Goal: Leave review/rating: Leave review/rating

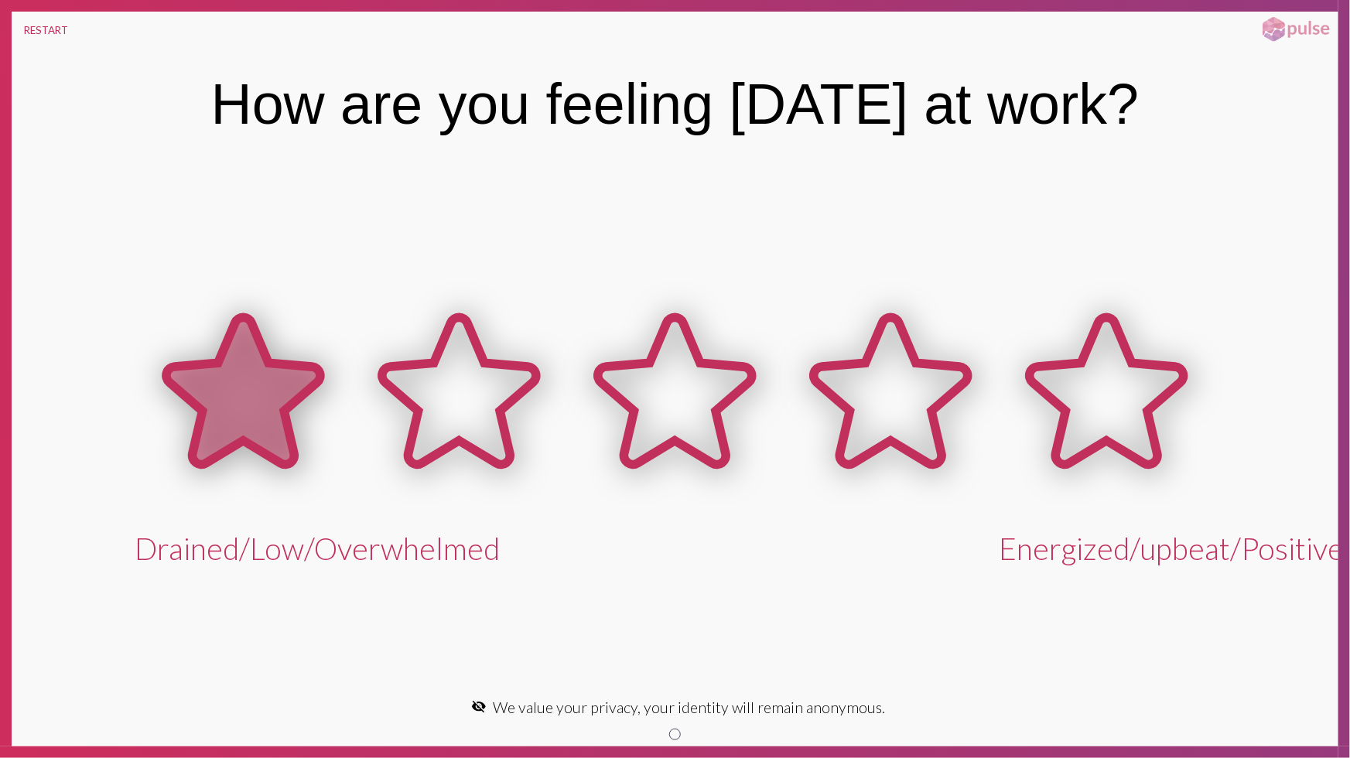
click at [227, 402] on icon at bounding box center [243, 391] width 154 height 147
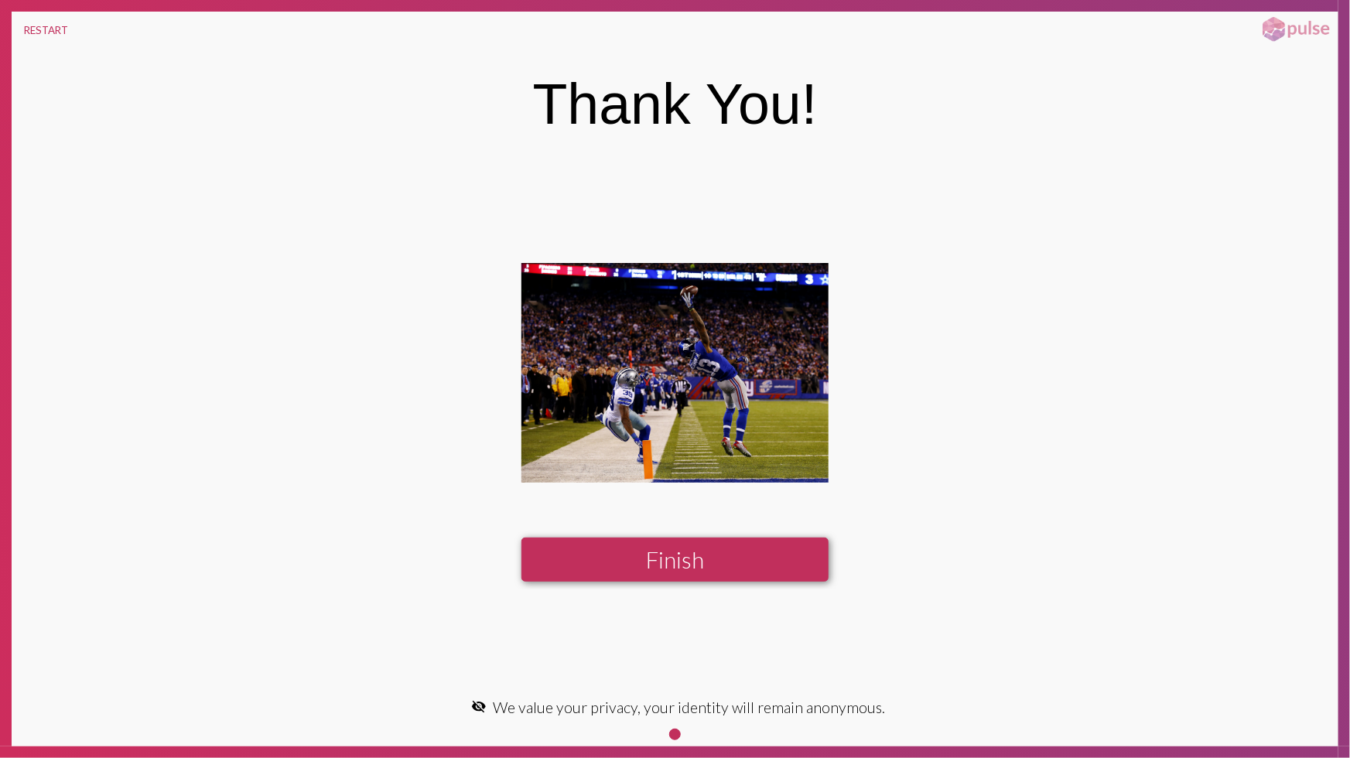
click at [673, 563] on button "Finish" at bounding box center [674, 560] width 306 height 44
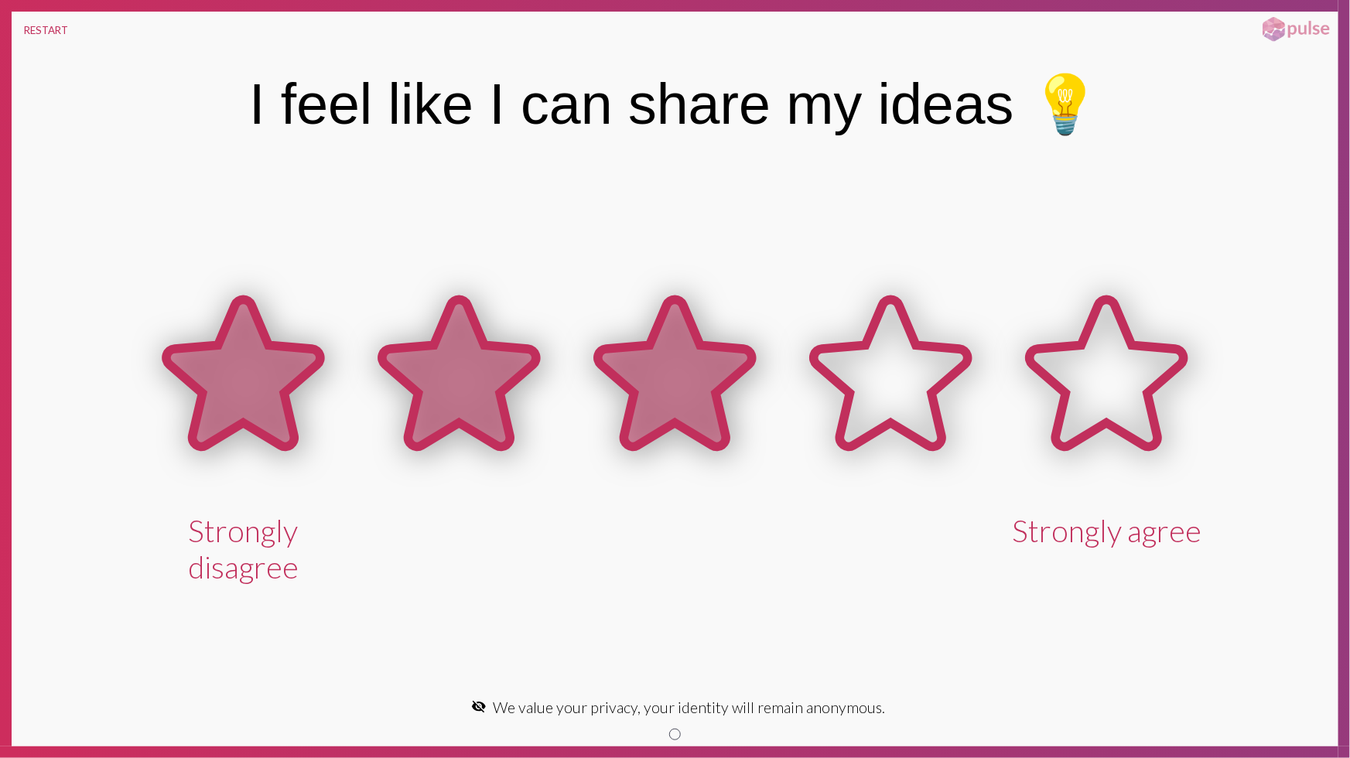
click at [661, 380] on icon at bounding box center [675, 373] width 154 height 147
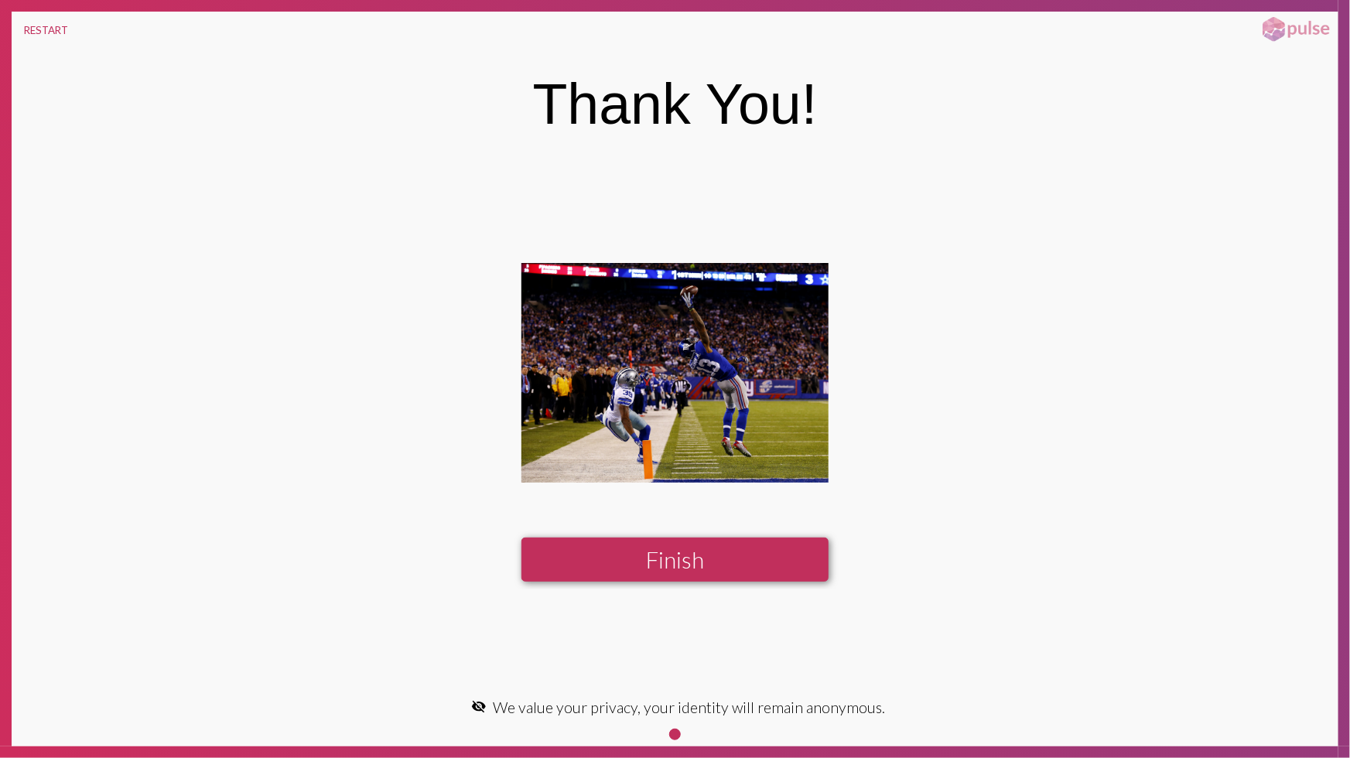
click at [699, 563] on button "Finish" at bounding box center [674, 560] width 306 height 44
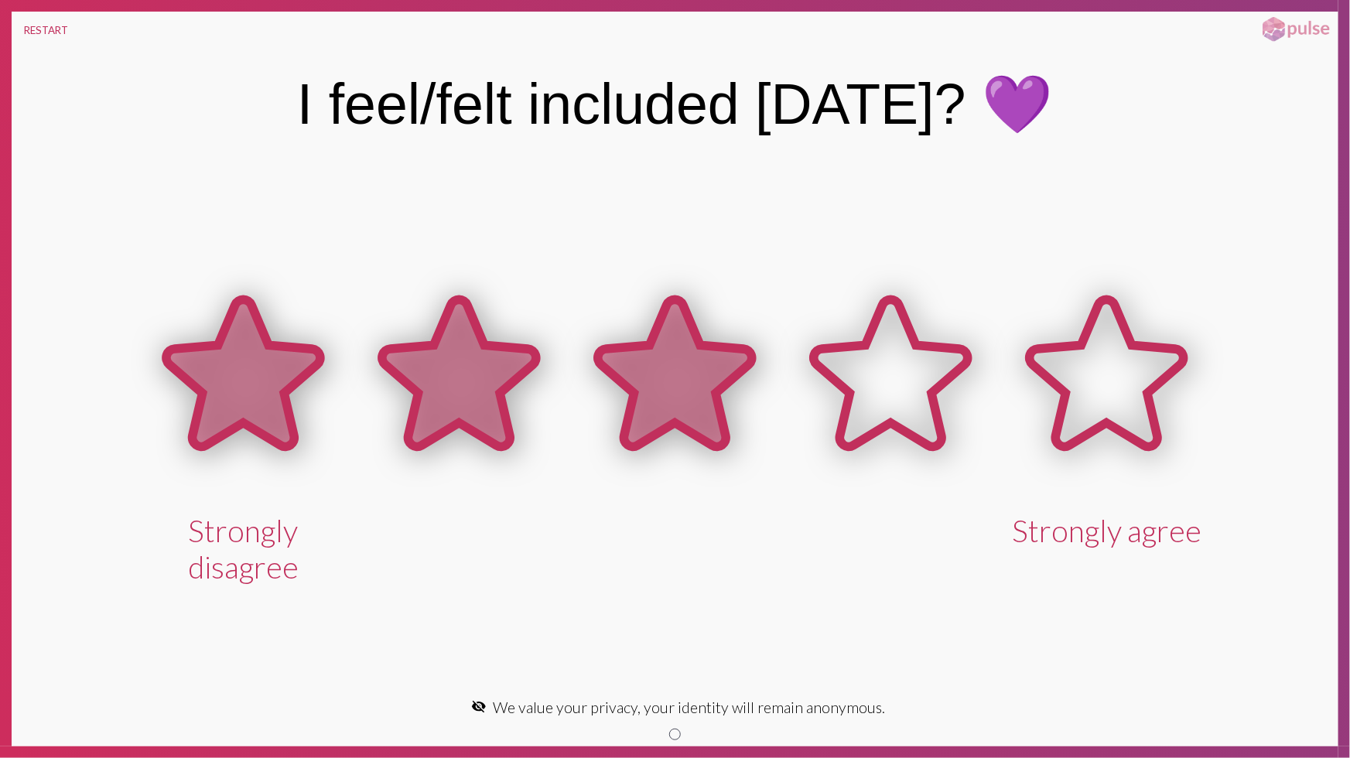
click at [694, 365] on icon at bounding box center [675, 373] width 154 height 147
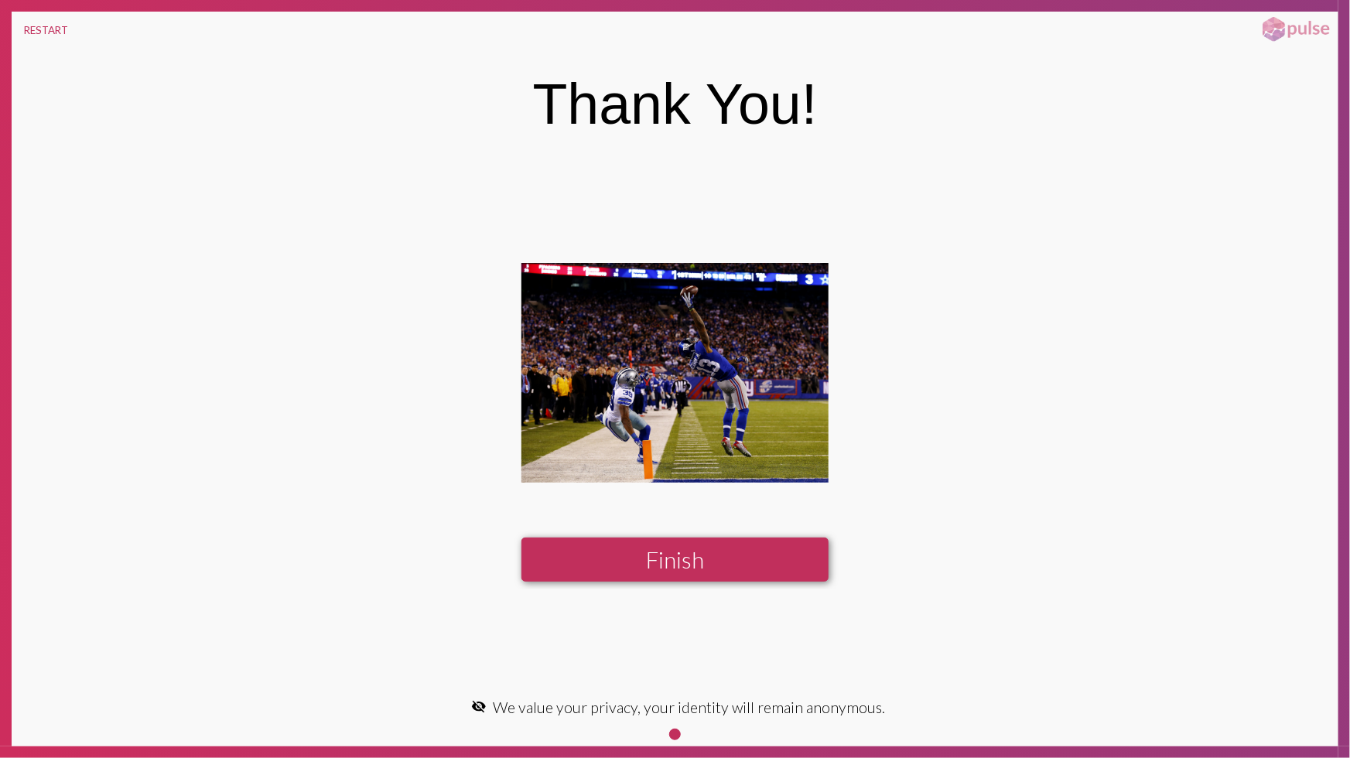
click at [730, 559] on button "Finish" at bounding box center [674, 560] width 306 height 44
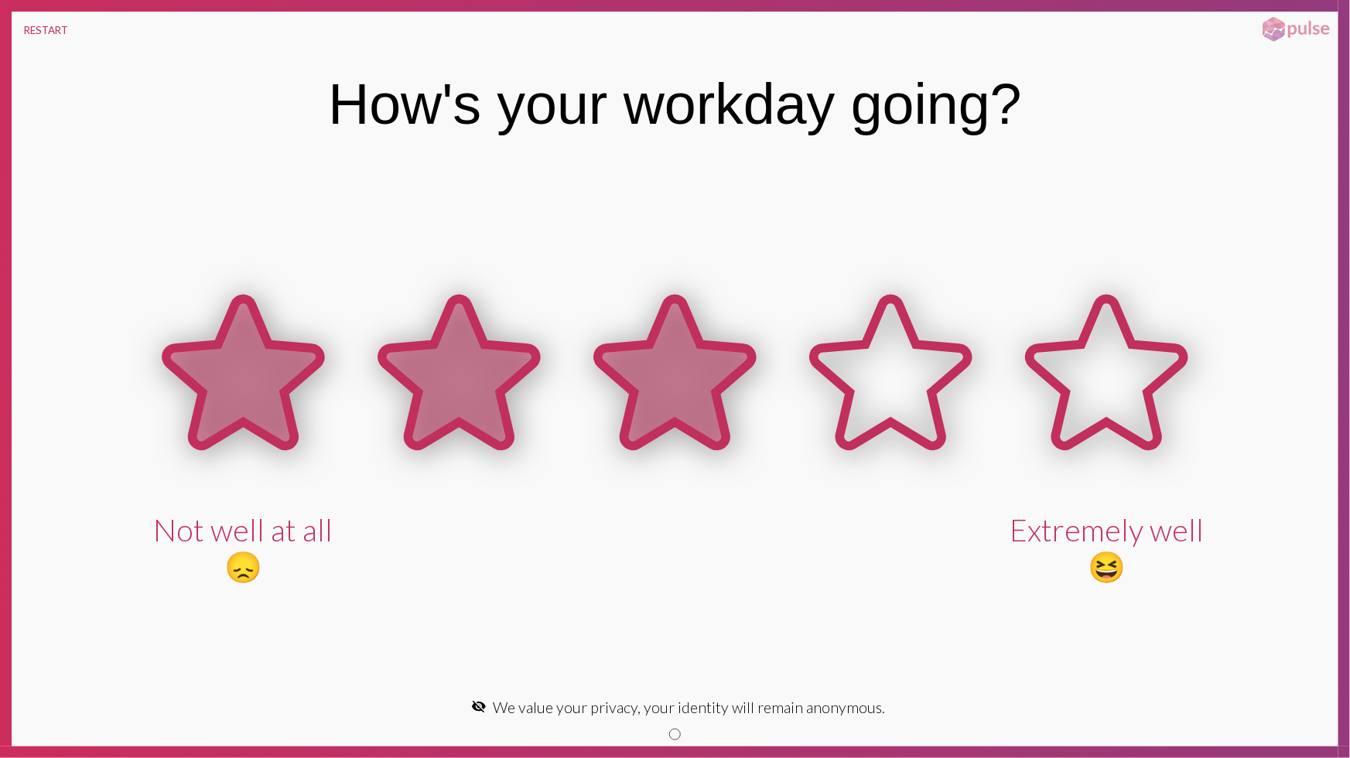
click at [726, 388] on icon at bounding box center [675, 372] width 154 height 147
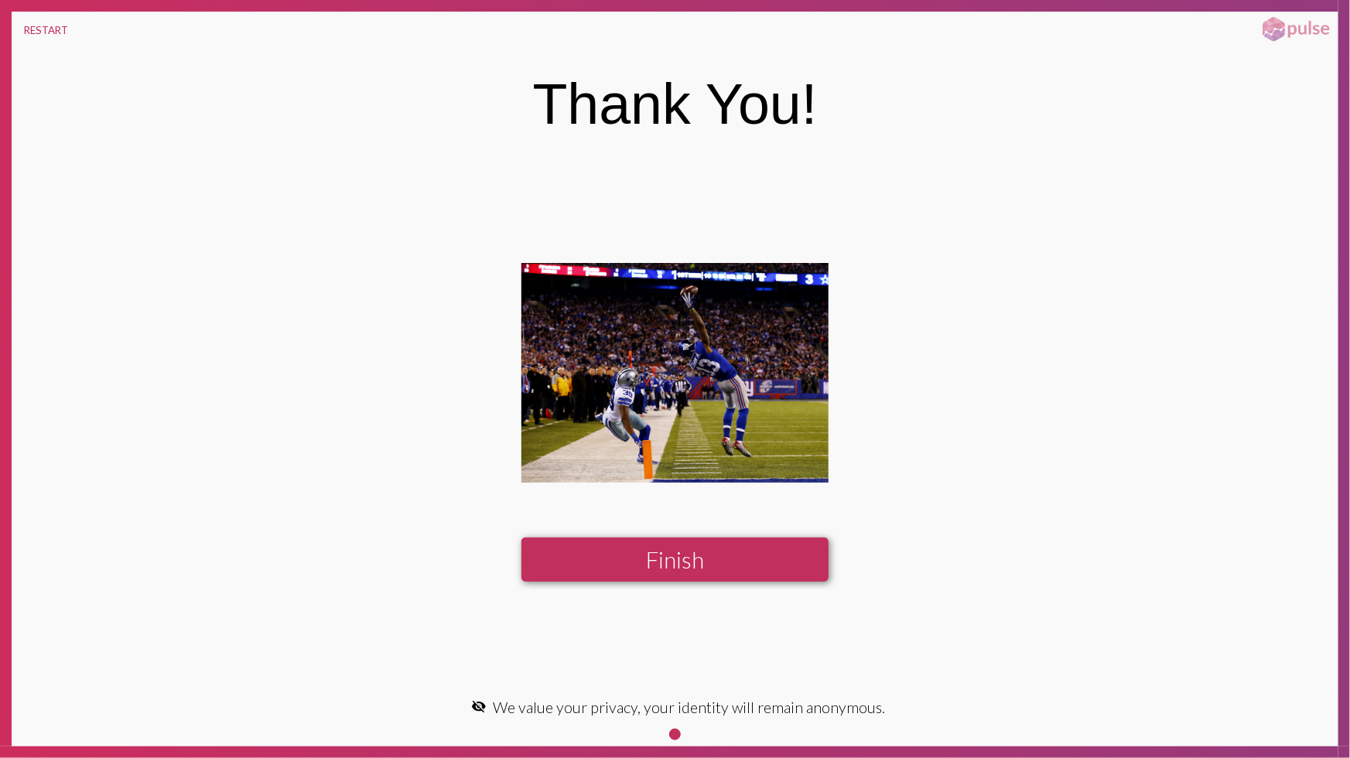
click at [729, 556] on button "Finish" at bounding box center [674, 560] width 306 height 44
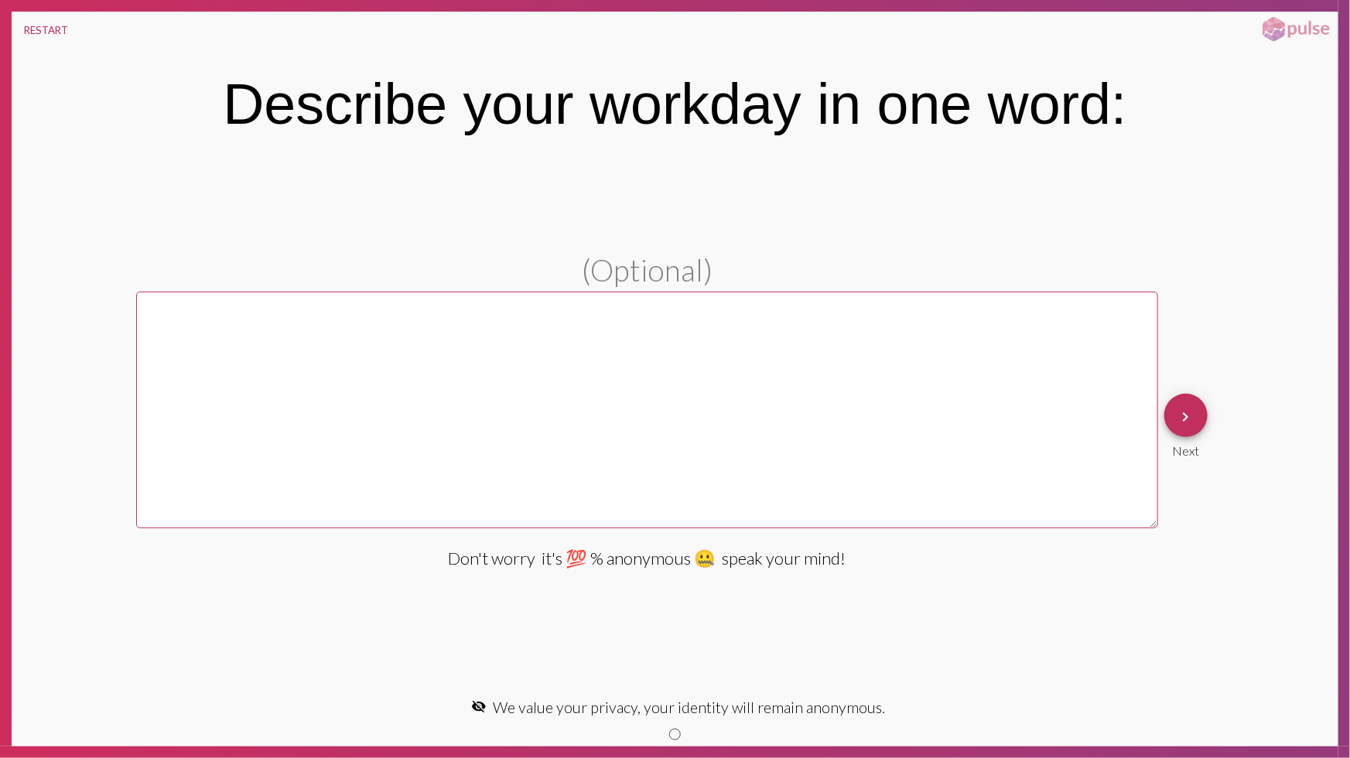
click at [887, 375] on textarea at bounding box center [647, 410] width 1022 height 237
type textarea "Nice"
click at [1188, 425] on span "keyboard_arrow_right" at bounding box center [1186, 416] width 19 height 44
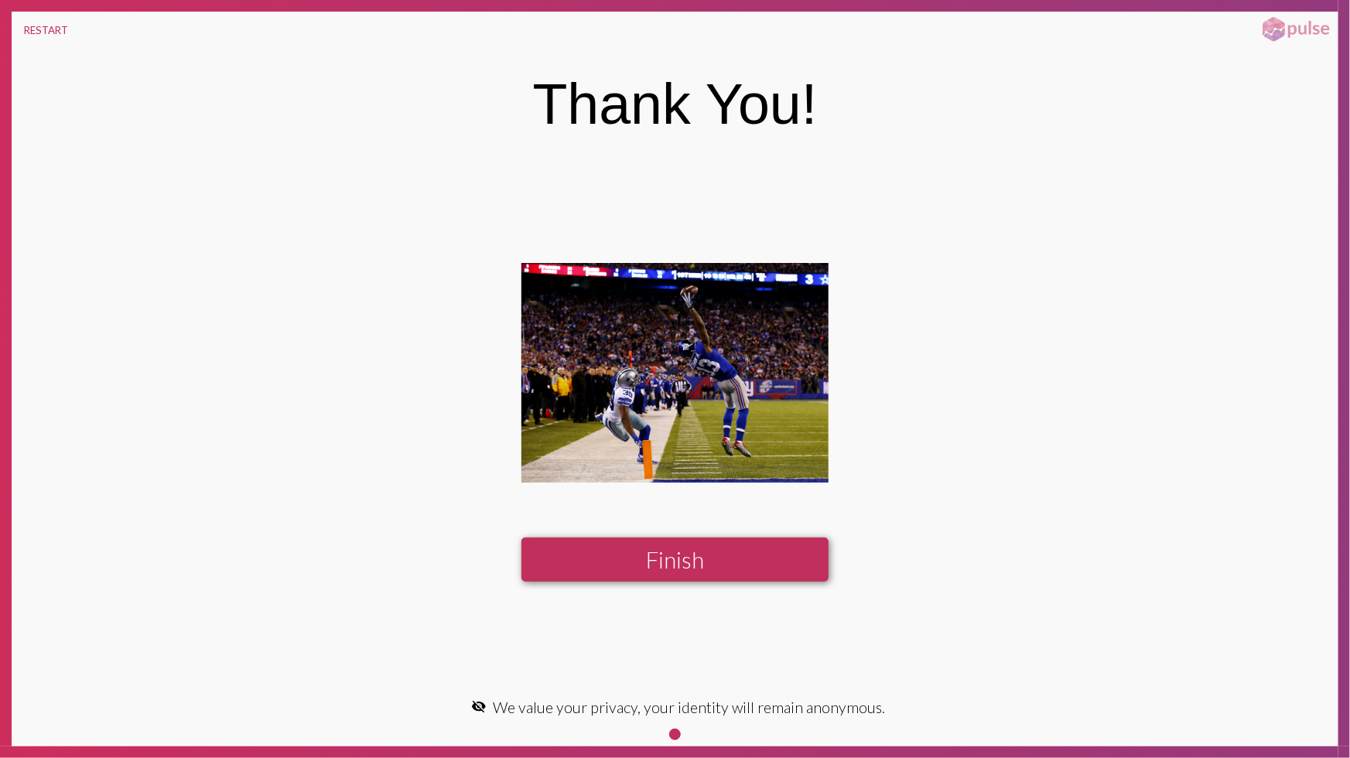
click at [760, 538] on button "Finish" at bounding box center [674, 560] width 306 height 44
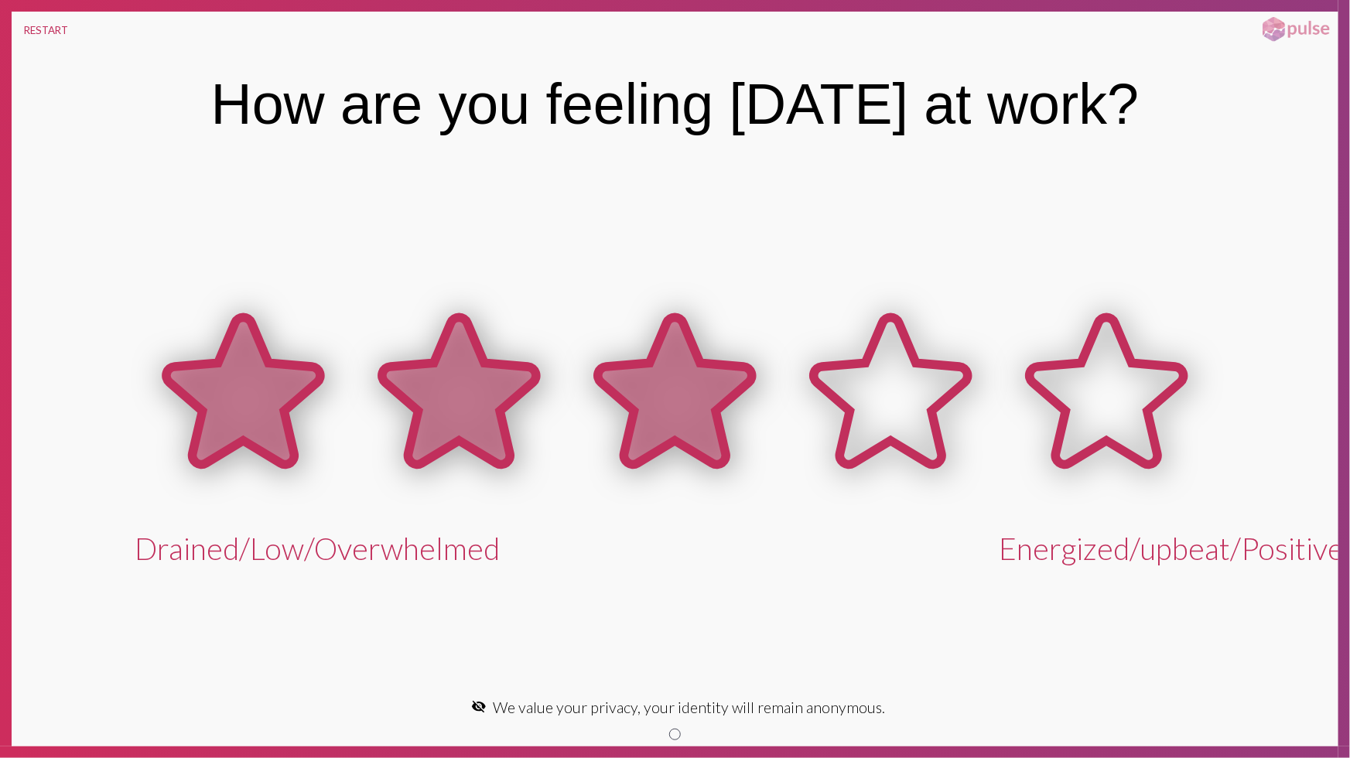
click at [695, 393] on icon at bounding box center [675, 391] width 154 height 147
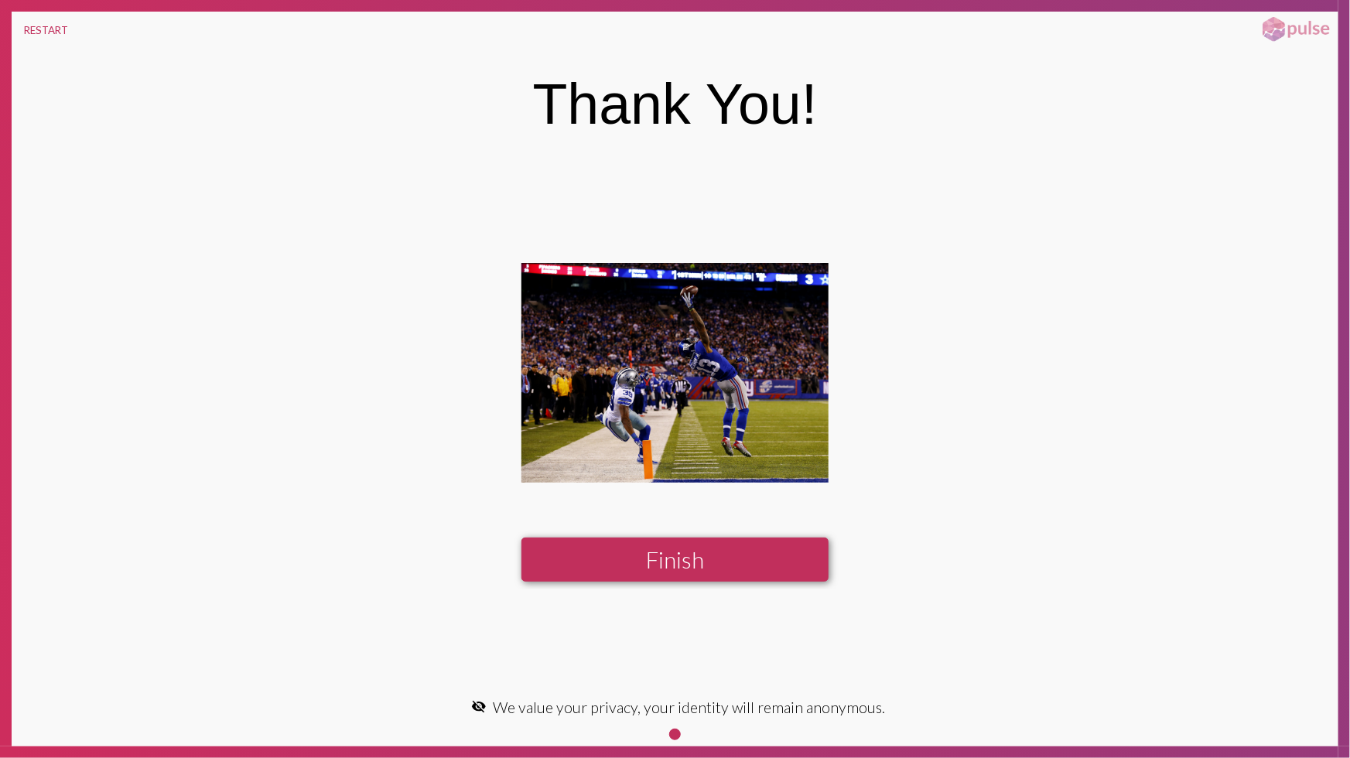
click at [684, 548] on button "Finish" at bounding box center [674, 560] width 306 height 44
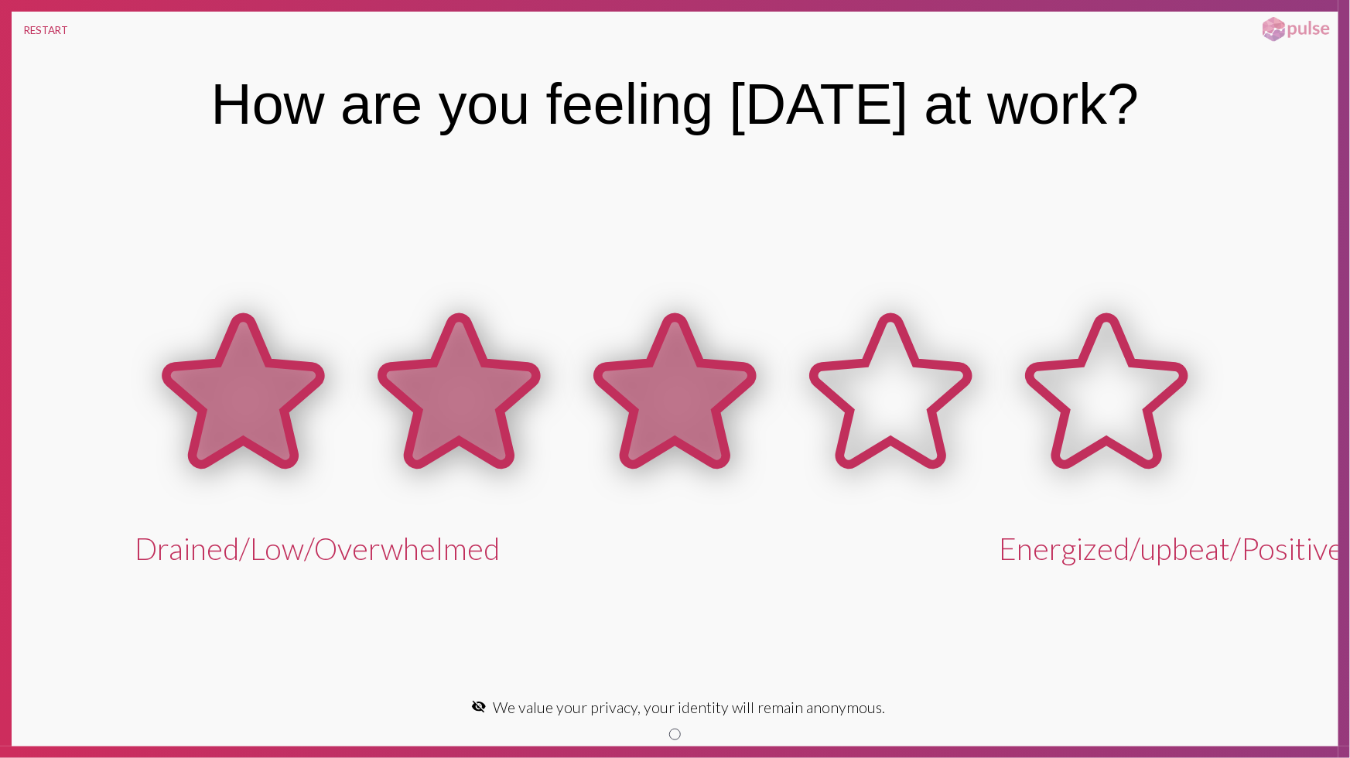
click at [696, 417] on icon at bounding box center [675, 391] width 154 height 147
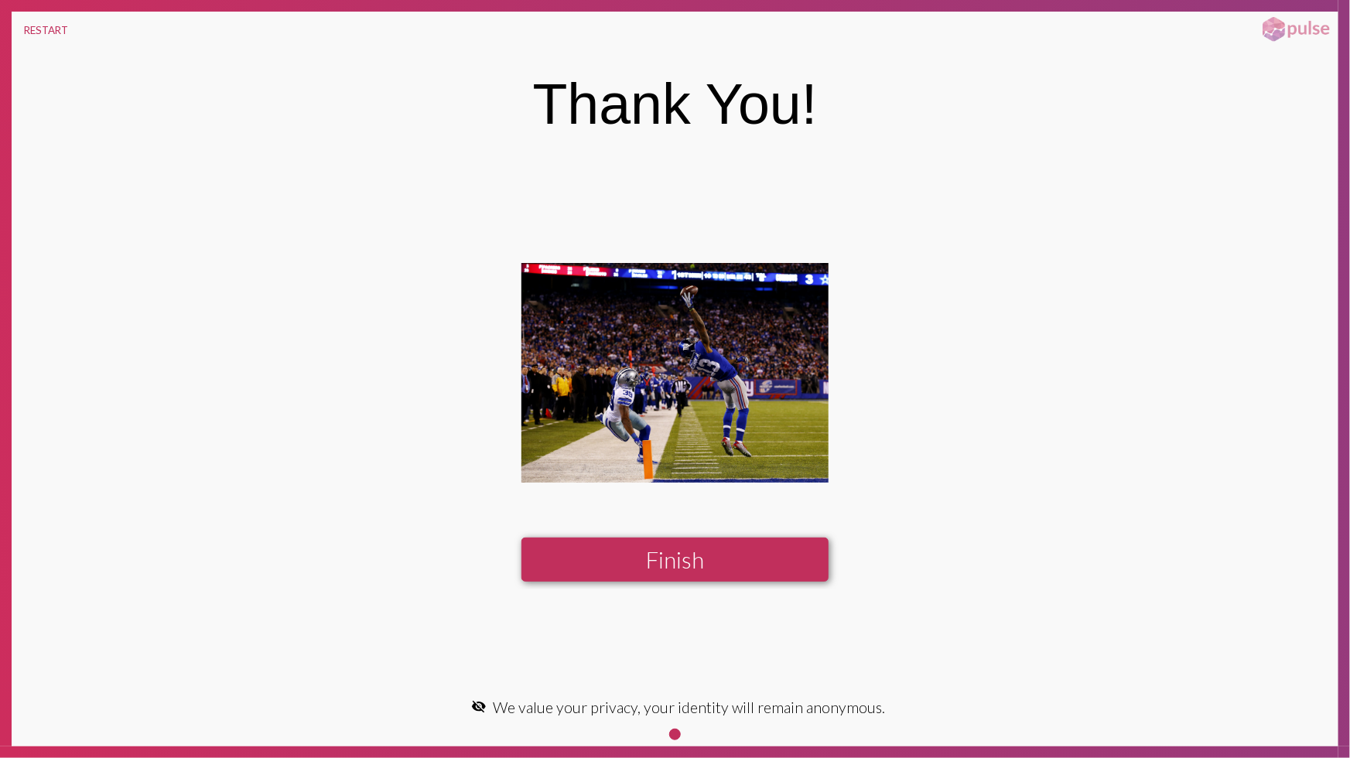
click at [691, 549] on button "Finish" at bounding box center [674, 560] width 306 height 44
